Goal: Task Accomplishment & Management: Manage account settings

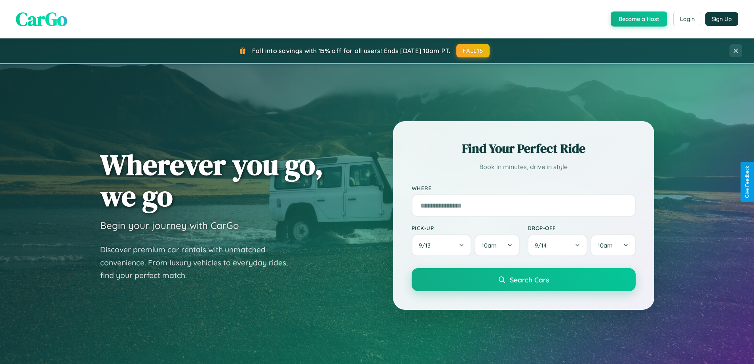
scroll to position [370, 0]
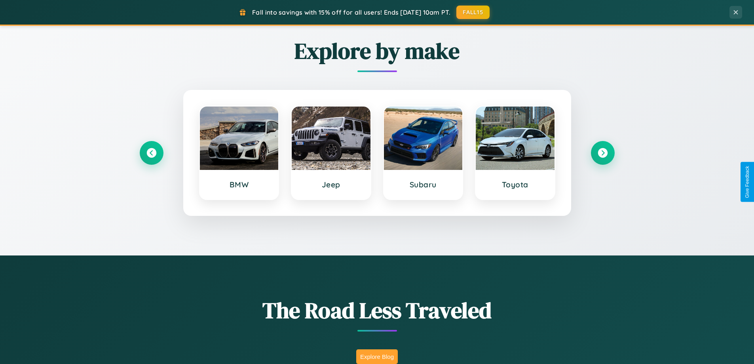
click at [377, 356] on button "Explore Blog" at bounding box center [377, 356] width 42 height 15
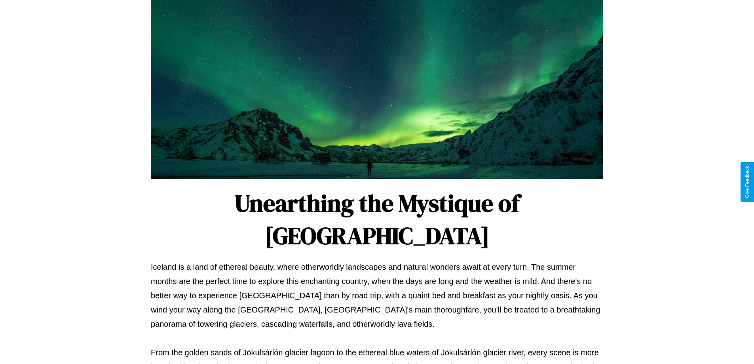
scroll to position [256, 0]
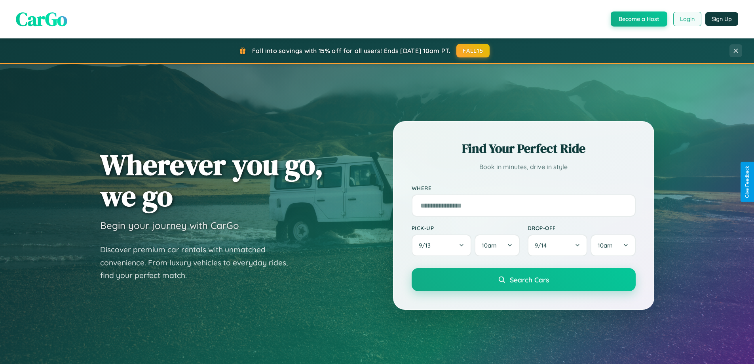
click at [686, 19] on button "Login" at bounding box center [687, 19] width 28 height 14
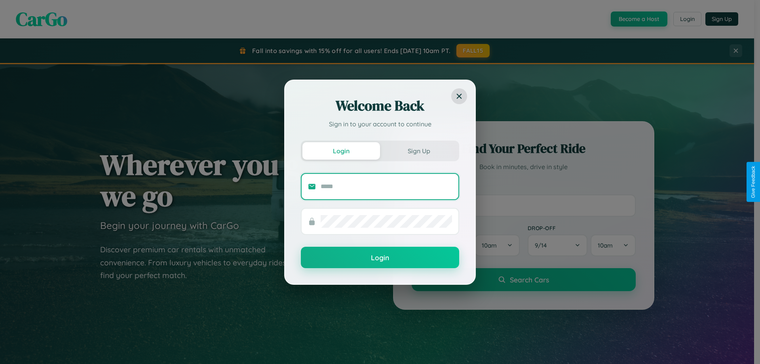
click at [386, 186] on input "text" at bounding box center [385, 186] width 131 height 13
type input "**********"
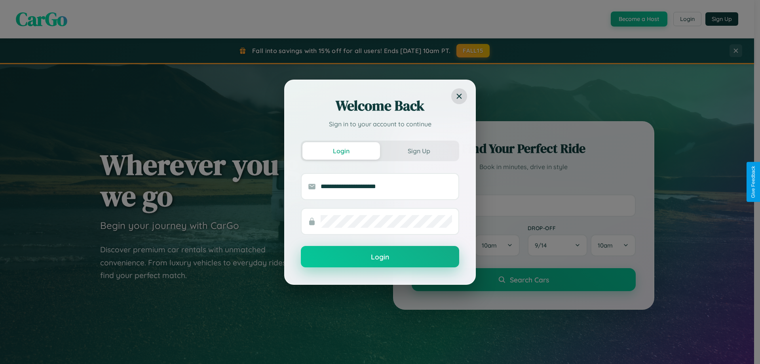
click at [380, 257] on button "Login" at bounding box center [380, 256] width 158 height 21
